Goal: Task Accomplishment & Management: Complete application form

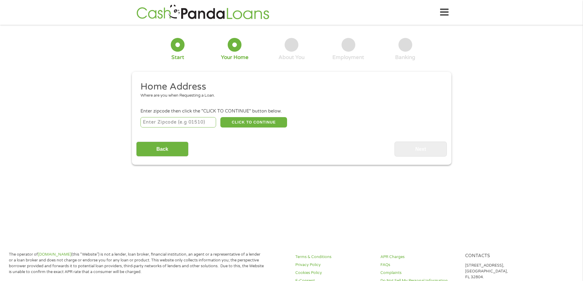
drag, startPoint x: 160, startPoint y: 122, endPoint x: 157, endPoint y: 125, distance: 4.3
click at [160, 122] on input "number" at bounding box center [178, 122] width 76 height 10
type input "75150"
select select "[US_STATE]"
click at [234, 120] on button "CLICK TO CONTINUE" at bounding box center [253, 122] width 67 height 10
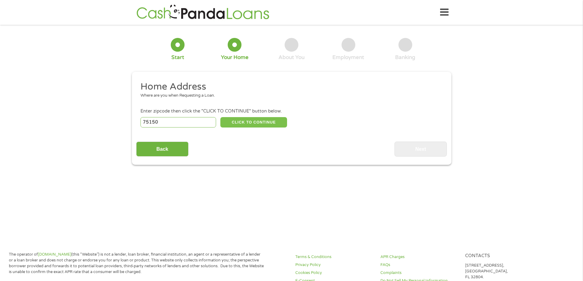
type input "75150"
type input "Mesquite"
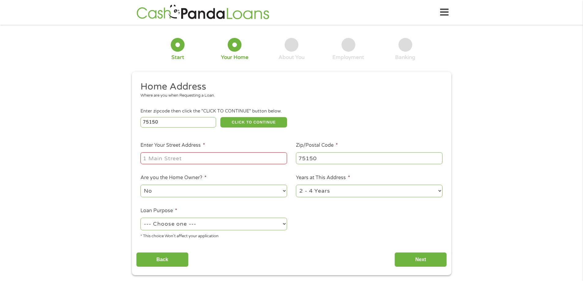
drag, startPoint x: 169, startPoint y: 161, endPoint x: 183, endPoint y: 162, distance: 13.5
click at [169, 161] on input "Enter Your Street Address *" at bounding box center [213, 158] width 147 height 12
type input "[STREET_ADDRESS]"
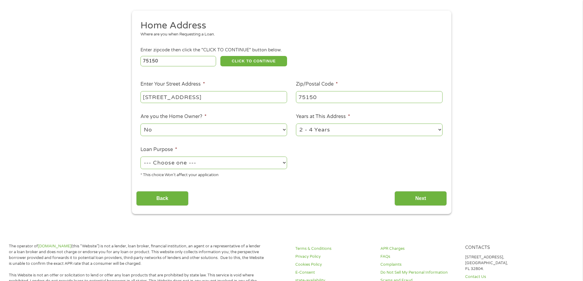
click at [183, 161] on select "--- Choose one --- Pay Bills Debt Consolidation Home Improvement Major Purchase…" at bounding box center [213, 163] width 147 height 13
select select "paybills"
click at [140, 157] on select "--- Choose one --- Pay Bills Debt Consolidation Home Improvement Major Purchase…" at bounding box center [213, 163] width 147 height 13
click at [436, 196] on input "Next" at bounding box center [420, 198] width 52 height 15
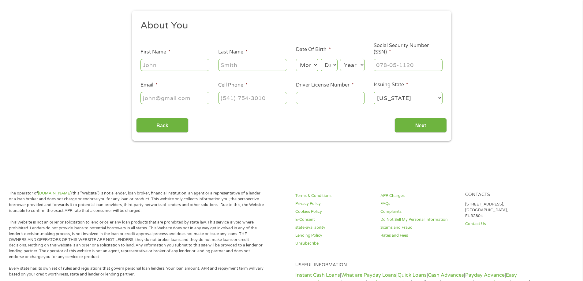
scroll to position [0, 0]
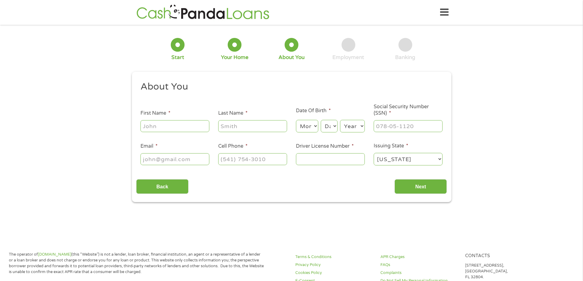
click at [169, 124] on input "First Name *" at bounding box center [174, 126] width 69 height 12
type input "[PERSON_NAME]"
type input "[EMAIL_ADDRESS][DOMAIN_NAME]"
type input "[PHONE_NUMBER]"
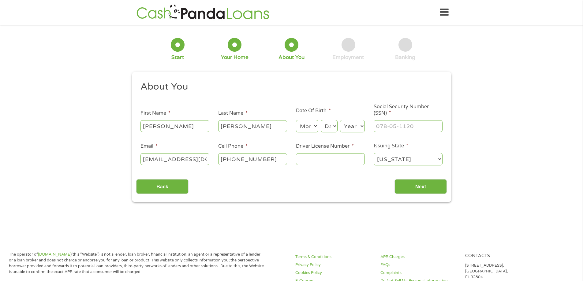
click at [307, 125] on select "Month 1 2 3 4 5 6 7 8 9 10 11 12" at bounding box center [307, 126] width 22 height 13
select select "9"
click at [296, 120] on select "Month 1 2 3 4 5 6 7 8 9 10 11 12" at bounding box center [307, 126] width 22 height 13
click at [328, 125] on select "Day 1 2 3 4 5 6 7 8 9 10 11 12 13 14 15 16 17 18 19 20 21 22 23 24 25 26 27 28 …" at bounding box center [329, 126] width 17 height 13
select select "24"
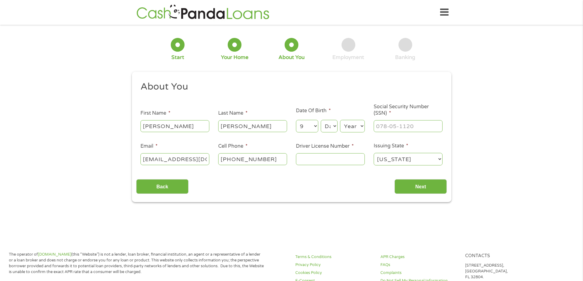
click at [321, 120] on select "Day 1 2 3 4 5 6 7 8 9 10 11 12 13 14 15 16 17 18 19 20 21 22 23 24 25 26 27 28 …" at bounding box center [329, 126] width 17 height 13
click at [353, 126] on select "Year [DATE] 2006 2005 2004 2003 2002 2001 2000 1999 1998 1997 1996 1995 1994 19…" at bounding box center [352, 126] width 25 height 13
select select "1977"
click at [340, 120] on select "Year [DATE] 2006 2005 2004 2003 2002 2001 2000 1999 1998 1997 1996 1995 1994 19…" at bounding box center [352, 126] width 25 height 13
click at [382, 130] on input "___-__-____" at bounding box center [407, 126] width 69 height 12
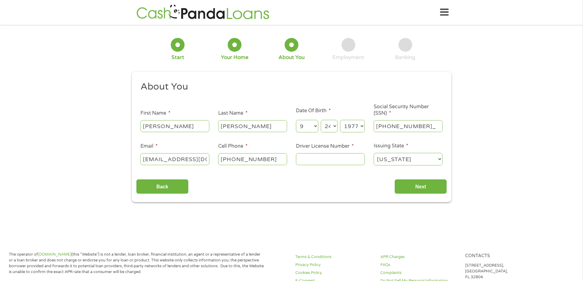
type input "451-95-3329"
click at [313, 161] on input "Driver License Number *" at bounding box center [330, 159] width 69 height 12
type input "14673230"
click at [415, 184] on input "Next" at bounding box center [420, 186] width 52 height 15
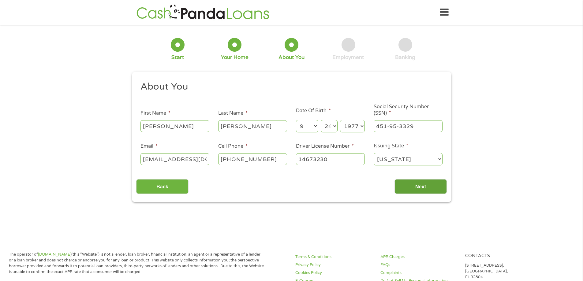
scroll to position [2, 2]
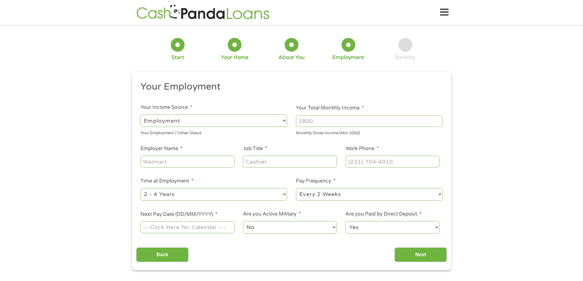
click at [306, 121] on input "Your Total Monthly Income *" at bounding box center [369, 121] width 147 height 12
type input "3500"
click at [160, 159] on input "Employer Name *" at bounding box center [187, 162] width 94 height 12
type input "UTSW MEDICAL CTR"
click at [260, 161] on input "Job Title *" at bounding box center [290, 162] width 94 height 12
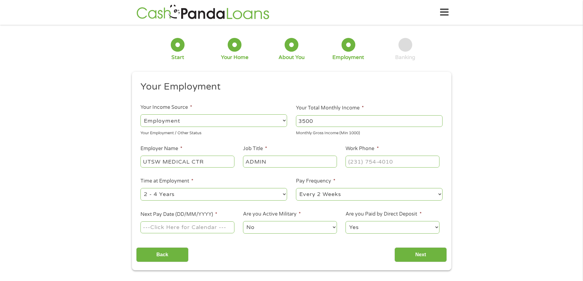
type input "ADMIN"
click at [356, 161] on input "(___) ___-____" at bounding box center [392, 162] width 94 height 12
type input "[PHONE_NUMBER]"
drag, startPoint x: 183, startPoint y: 196, endPoint x: 176, endPoint y: 193, distance: 8.2
click at [183, 196] on select "--- Choose one --- 1 Year or less 1 - 2 Years 2 - 4 Years Over 4 Years" at bounding box center [213, 194] width 147 height 13
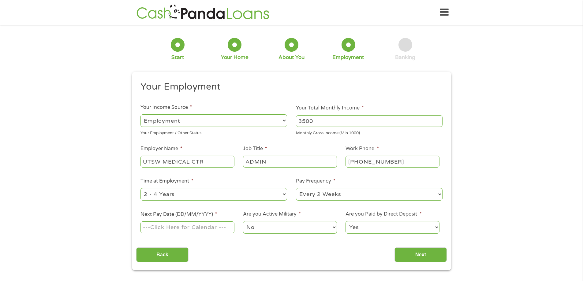
select select "60months"
click at [140, 188] on select "--- Choose one --- 1 Year or less 1 - 2 Years 2 - 4 Years Over 4 Years" at bounding box center [213, 194] width 147 height 13
click at [315, 194] on select "--- Choose one --- Every 2 Weeks Every Week Monthly Semi-Monthly" at bounding box center [369, 194] width 147 height 13
click at [296, 188] on select "--- Choose one --- Every 2 Weeks Every Week Monthly Semi-Monthly" at bounding box center [369, 194] width 147 height 13
click at [311, 199] on select "--- Choose one --- Every 2 Weeks Every Week Monthly Semi-Monthly" at bounding box center [369, 194] width 147 height 13
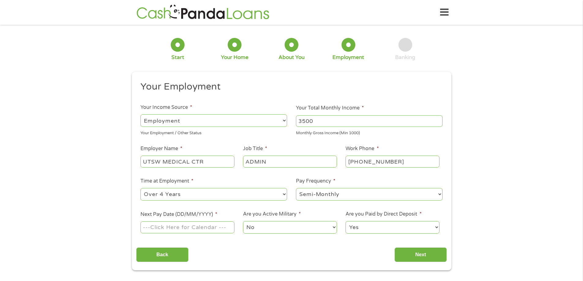
select select "monthly"
click at [296, 188] on select "--- Choose one --- Every 2 Weeks Every Week Monthly Semi-Monthly" at bounding box center [369, 194] width 147 height 13
click at [196, 226] on input "Next Pay Date (DD/MM/YYYY) *" at bounding box center [187, 227] width 94 height 12
type input "[DATE]"
click at [260, 224] on select "No Yes" at bounding box center [290, 227] width 94 height 13
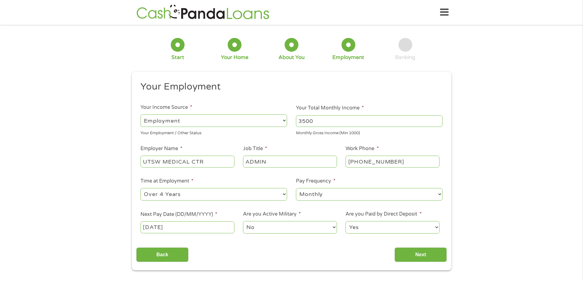
drag, startPoint x: 267, startPoint y: 224, endPoint x: 313, endPoint y: 234, distance: 47.2
click at [267, 224] on select "No Yes" at bounding box center [290, 227] width 94 height 13
click at [418, 256] on input "Next" at bounding box center [420, 254] width 52 height 15
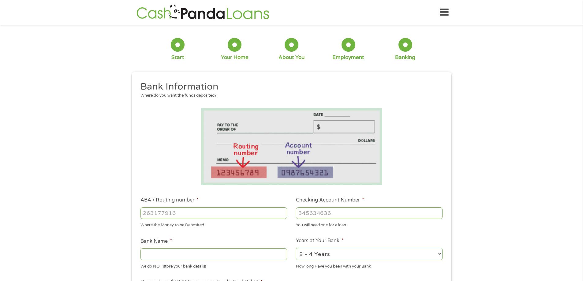
click at [151, 211] on input "ABA / Routing number *" at bounding box center [213, 213] width 147 height 12
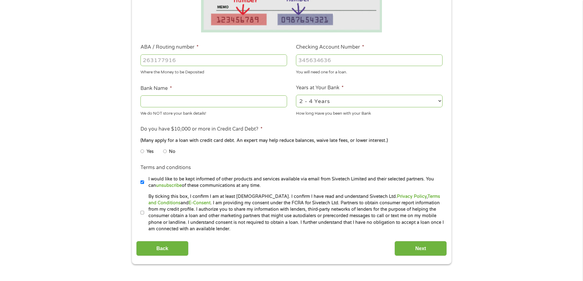
scroll to position [92, 0]
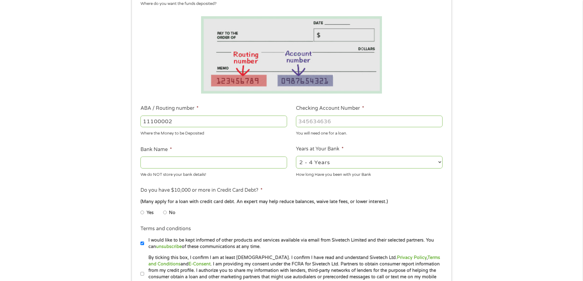
type input "111000025"
type input "BANK OF AMERICA NA"
type input "111000025"
type input "488121069704"
click at [322, 162] on select "2 - 4 Years 6 - 12 Months 1 - 2 Years Over 4 Years" at bounding box center [369, 162] width 147 height 13
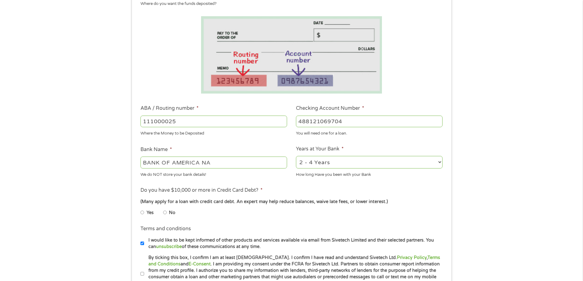
select select "60months"
click at [296, 156] on select "2 - 4 Years 6 - 12 Months 1 - 2 Years Over 4 Years" at bounding box center [369, 162] width 147 height 13
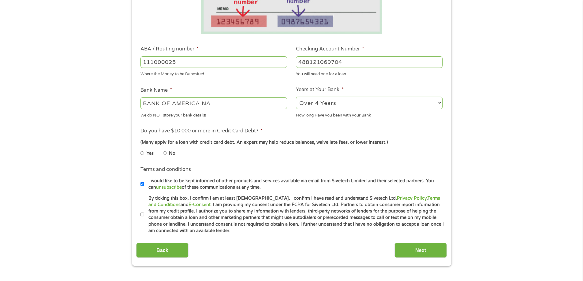
scroll to position [214, 0]
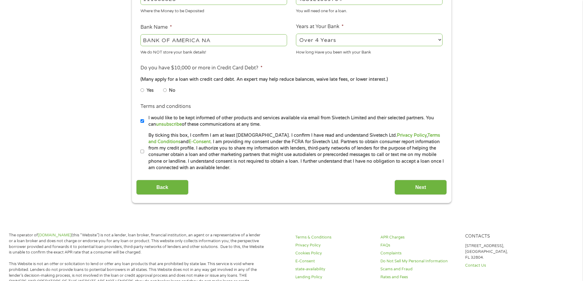
click at [168, 89] on li "No" at bounding box center [174, 90] width 22 height 12
click at [166, 89] on input "No" at bounding box center [165, 90] width 4 height 10
radio input "true"
click at [143, 152] on input "By ticking this box, I confirm I am at least [DEMOGRAPHIC_DATA]. I confirm I ha…" at bounding box center [142, 152] width 4 height 10
checkbox input "true"
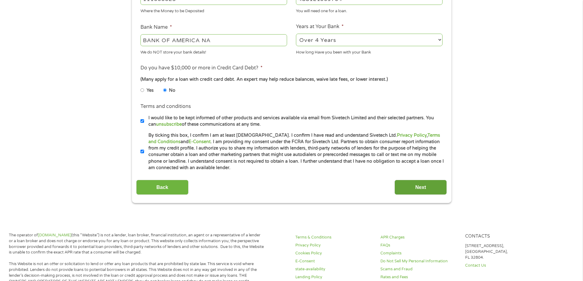
click at [415, 183] on input "Next" at bounding box center [420, 187] width 52 height 15
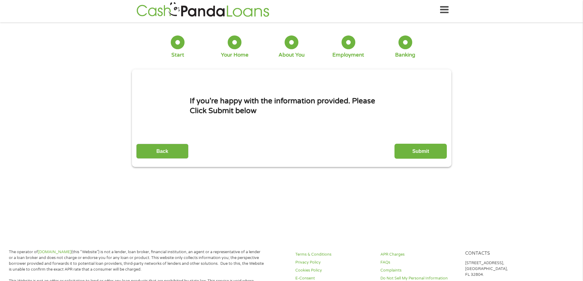
scroll to position [0, 0]
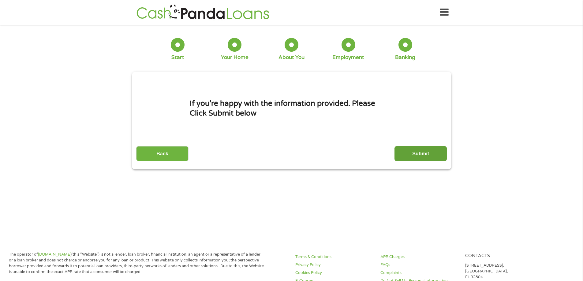
click at [414, 151] on input "Submit" at bounding box center [420, 153] width 52 height 15
